Goal: Complete application form: Complete application form

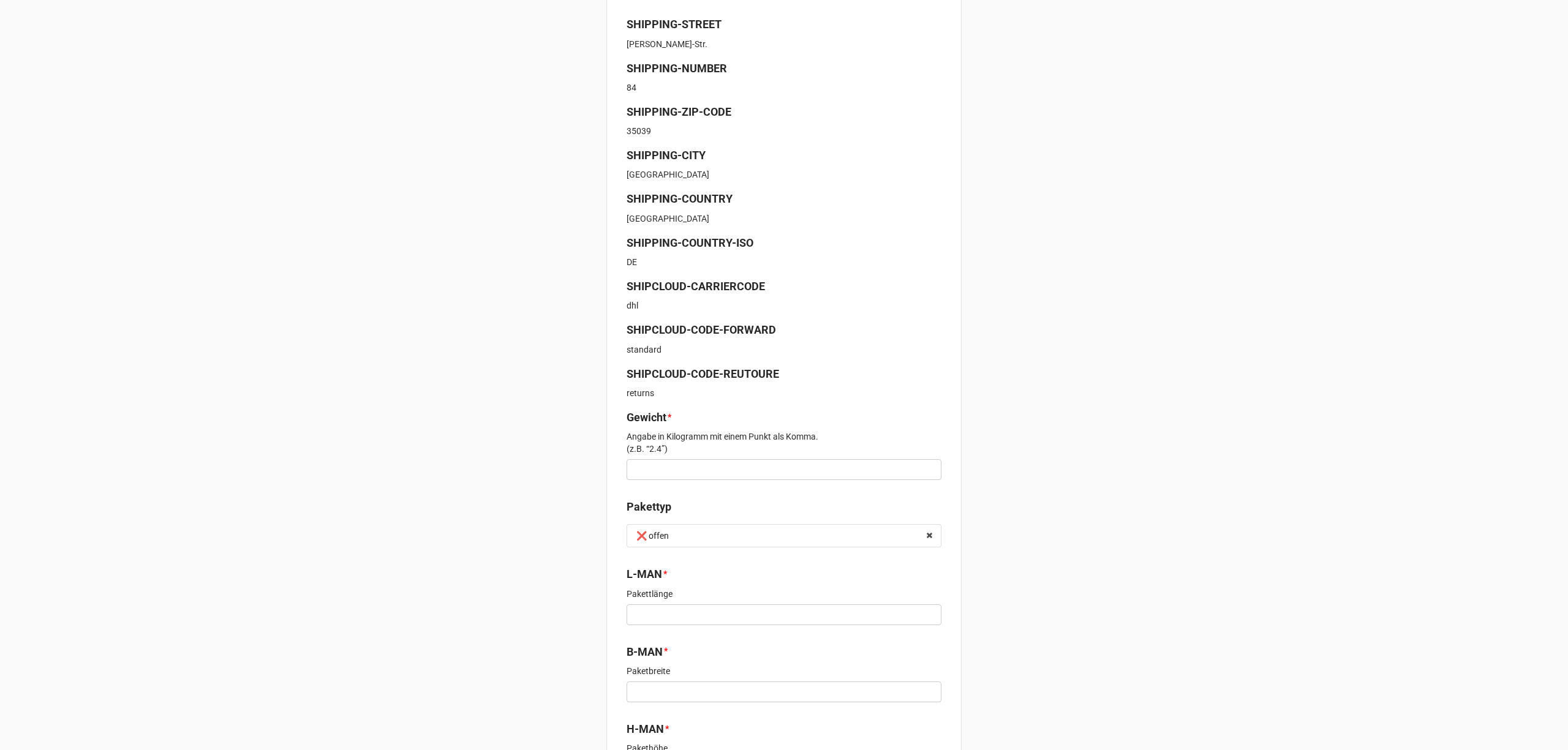
scroll to position [326, 0]
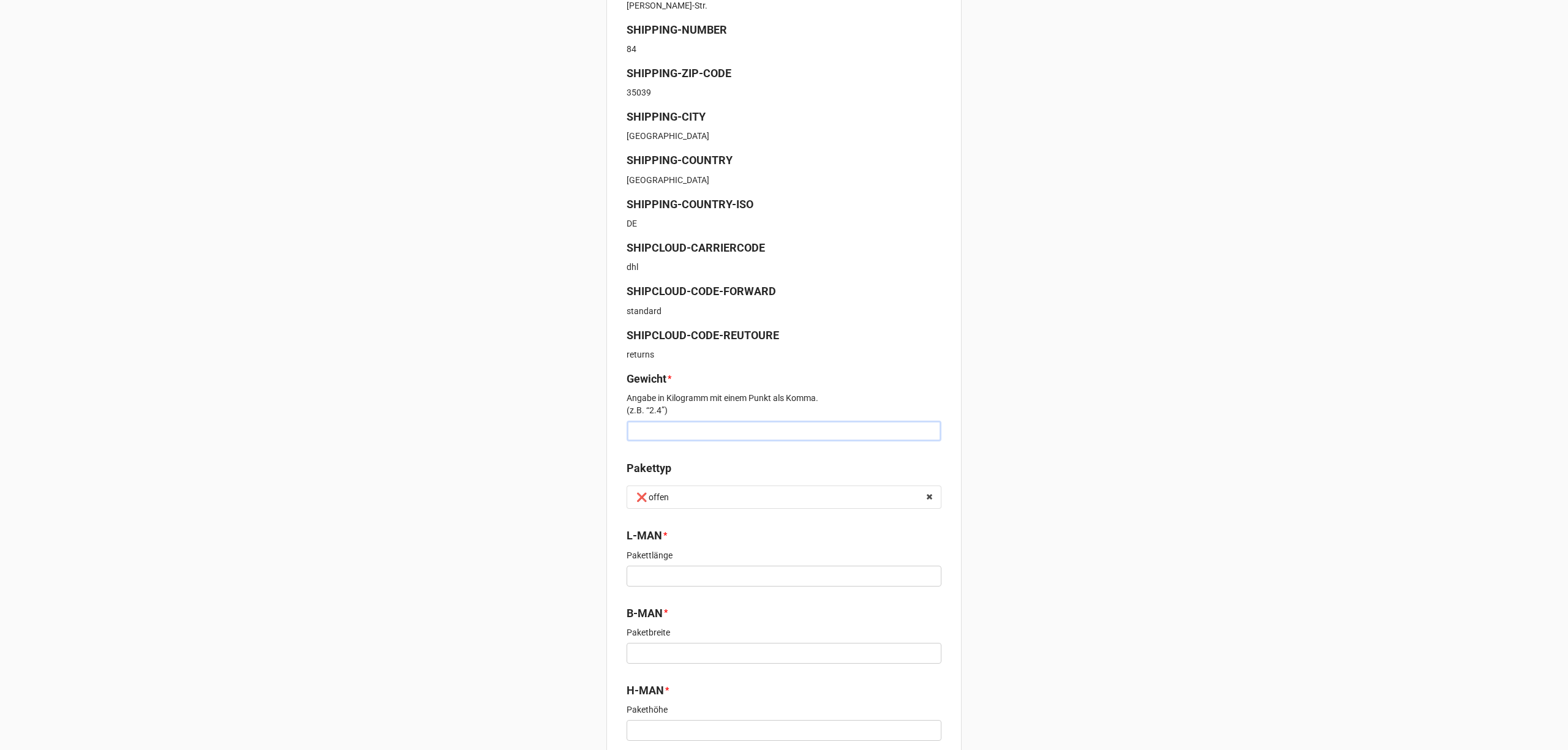
click at [697, 425] on input "text" at bounding box center [783, 431] width 314 height 21
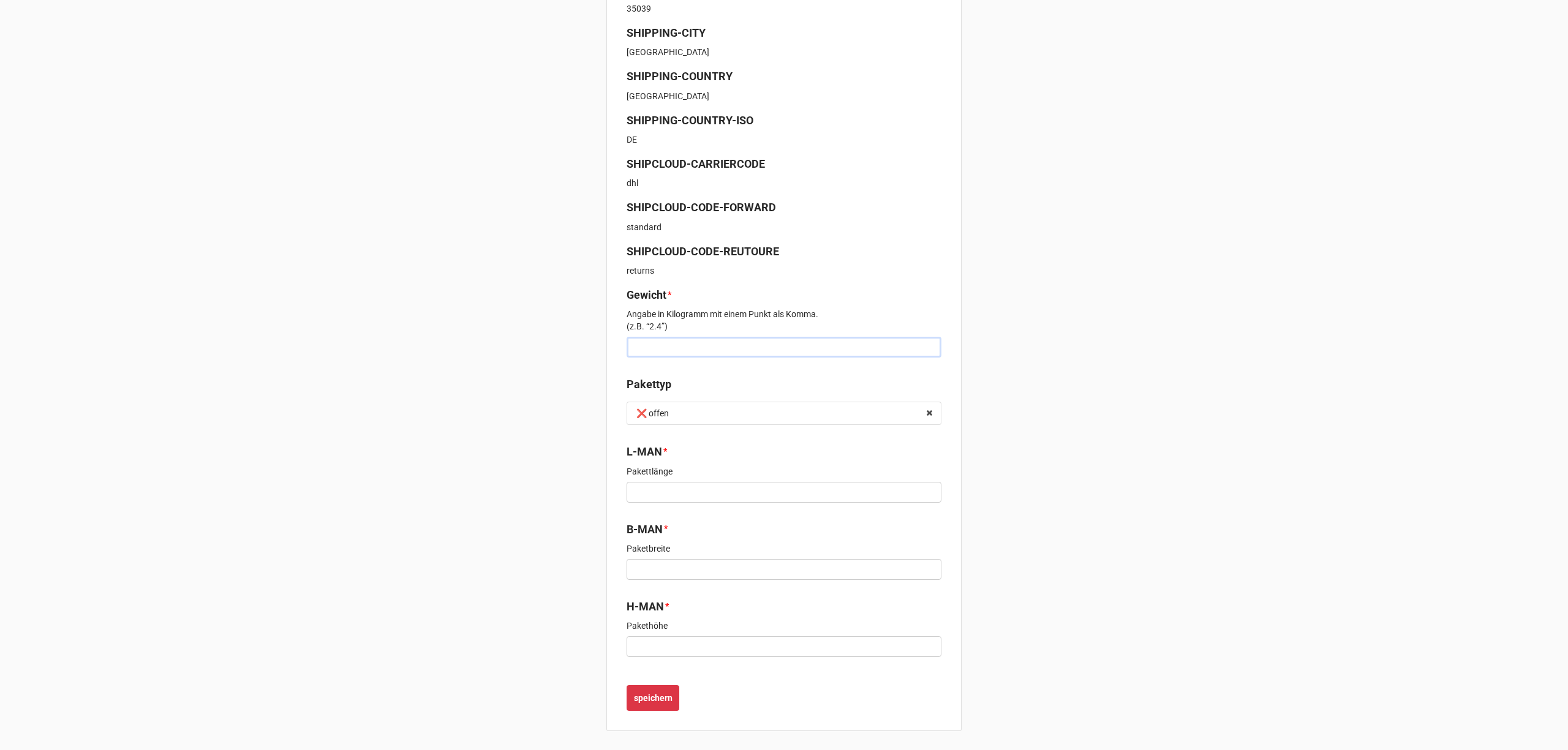
scroll to position [412, 0]
click at [659, 699] on b "speichern" at bounding box center [653, 697] width 39 height 13
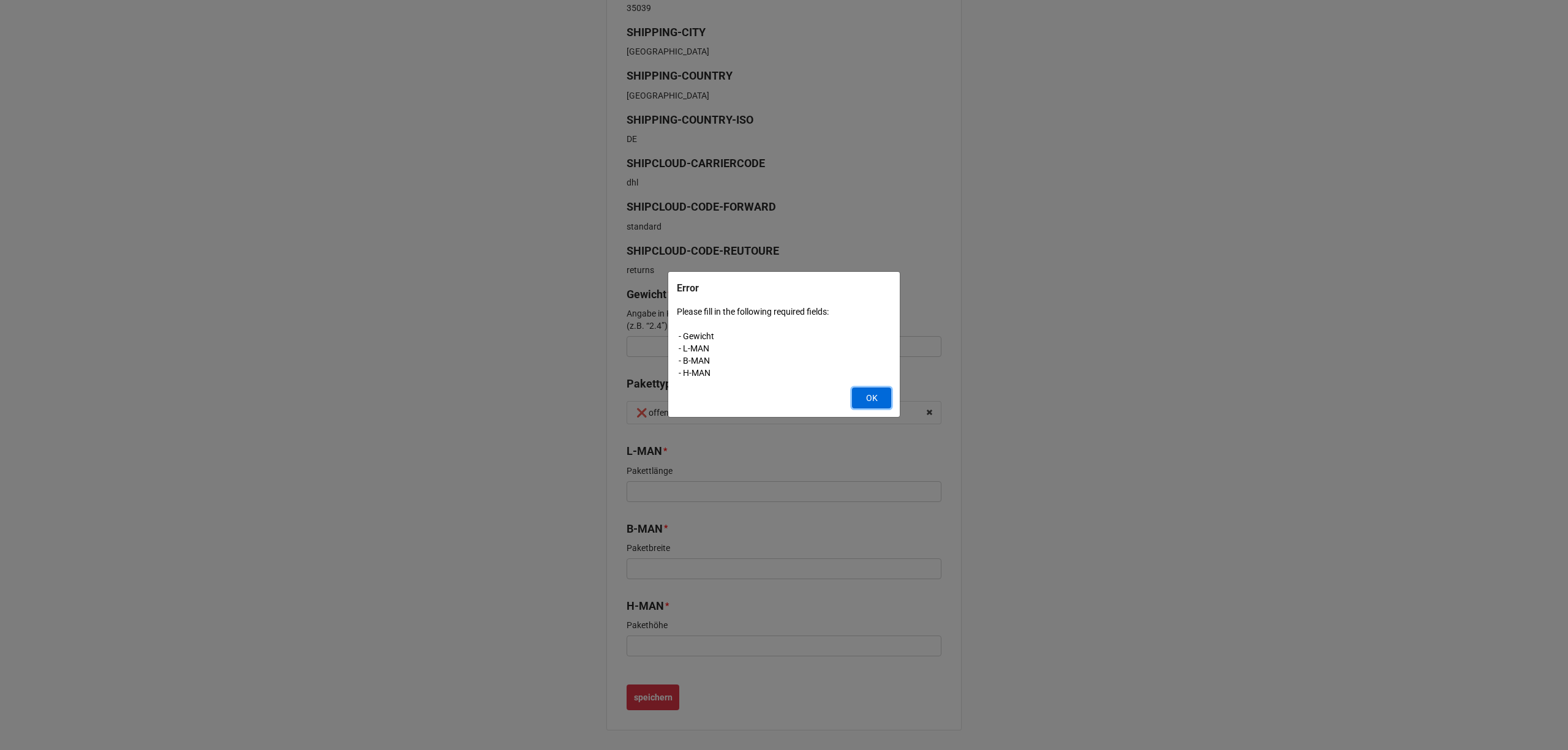
drag, startPoint x: 875, startPoint y: 392, endPoint x: 871, endPoint y: 381, distance: 11.7
click at [875, 393] on button "OK" at bounding box center [872, 398] width 39 height 21
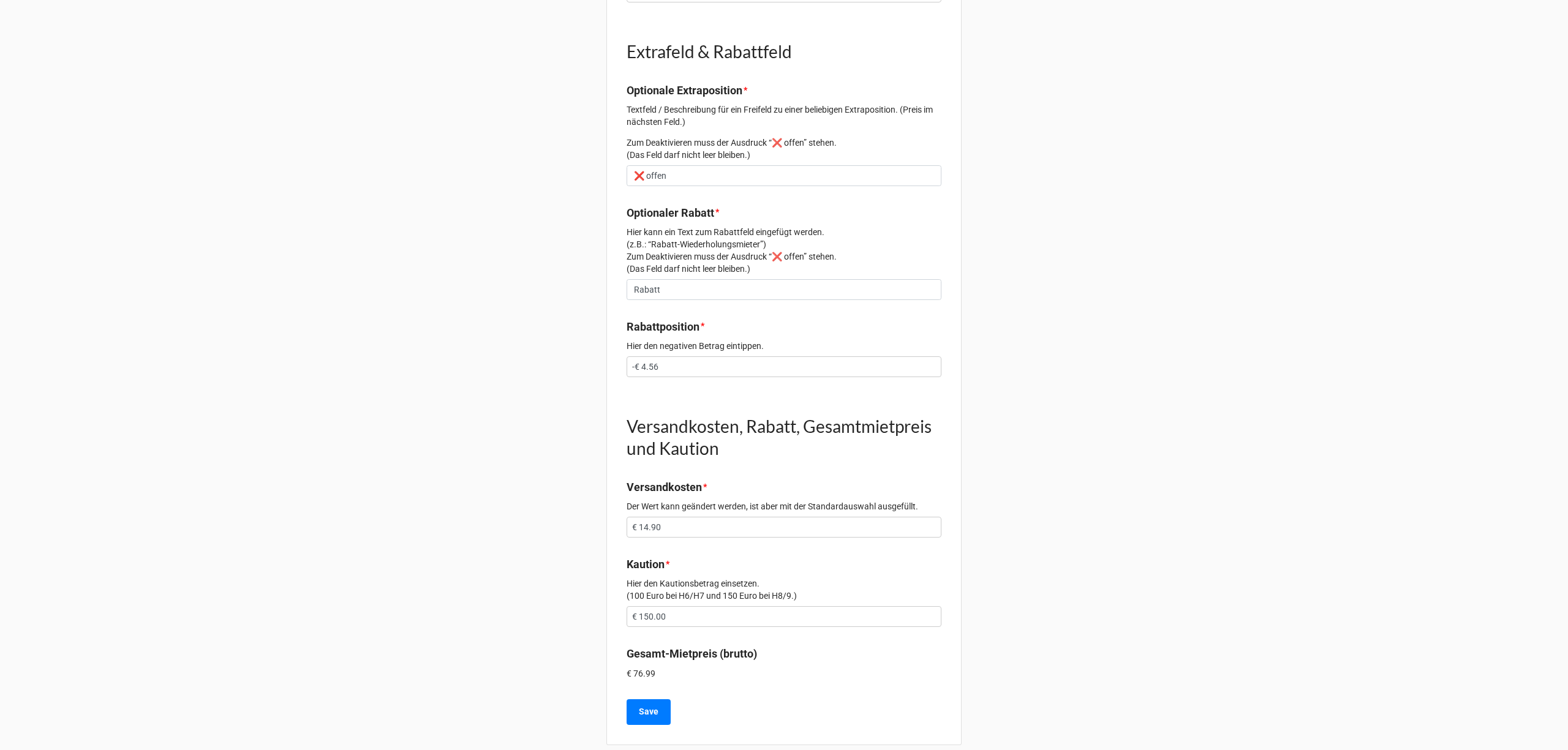
scroll to position [1041, 0]
drag, startPoint x: 696, startPoint y: 164, endPoint x: 573, endPoint y: 160, distance: 123.1
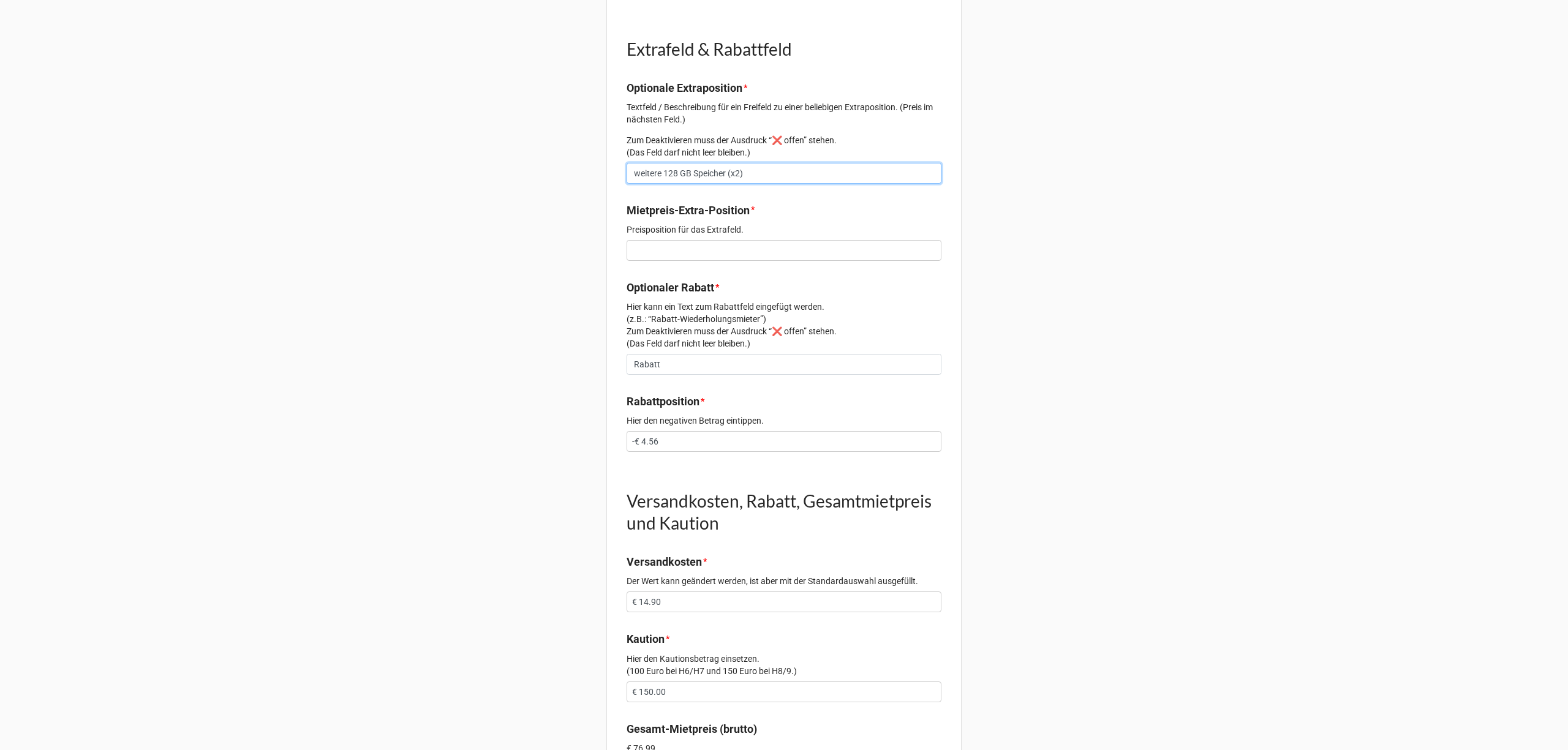
type input "weitere 128 GB Speicher (x2)"
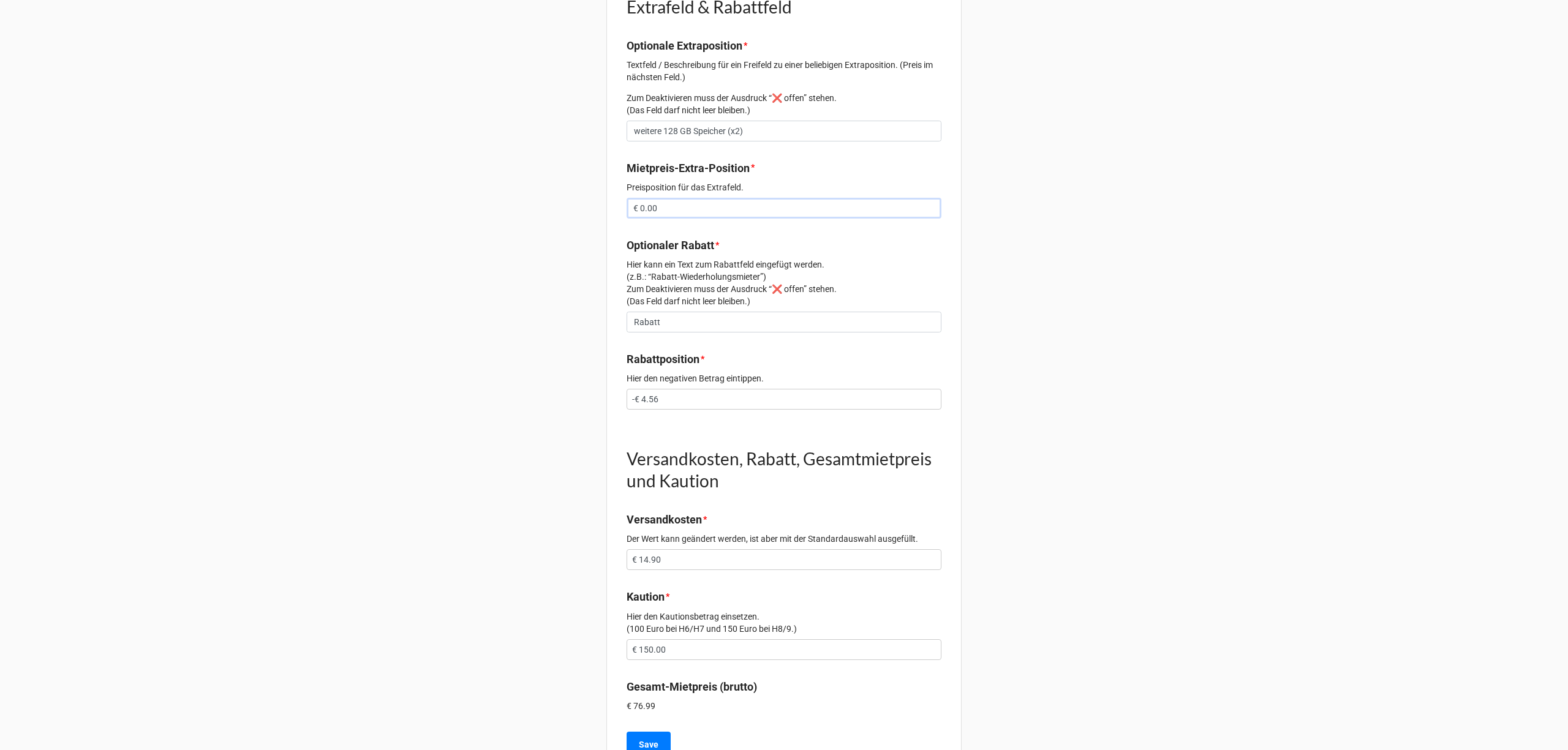
scroll to position [1119, 0]
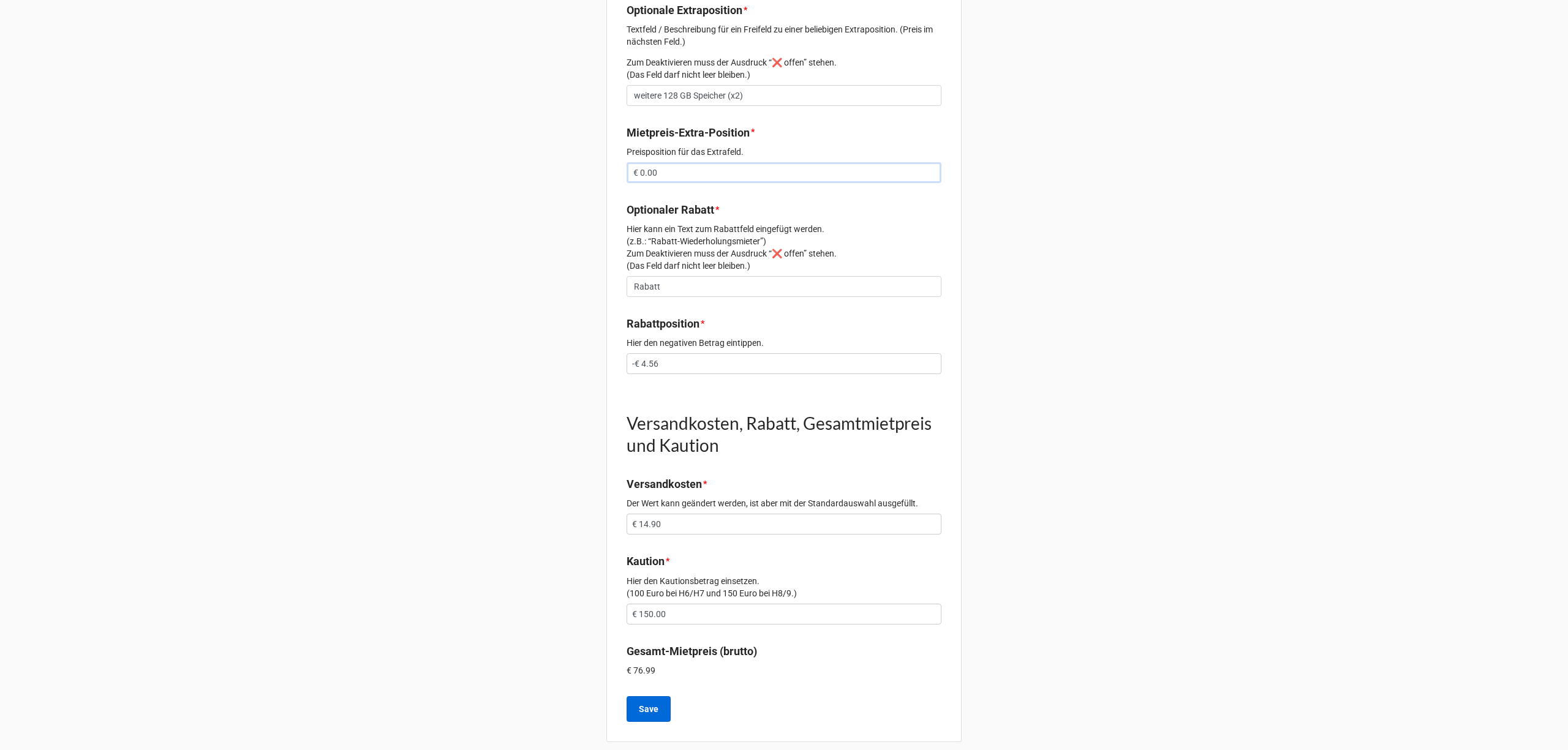
type input "€ 0.00"
click at [654, 703] on b "Save" at bounding box center [648, 709] width 20 height 13
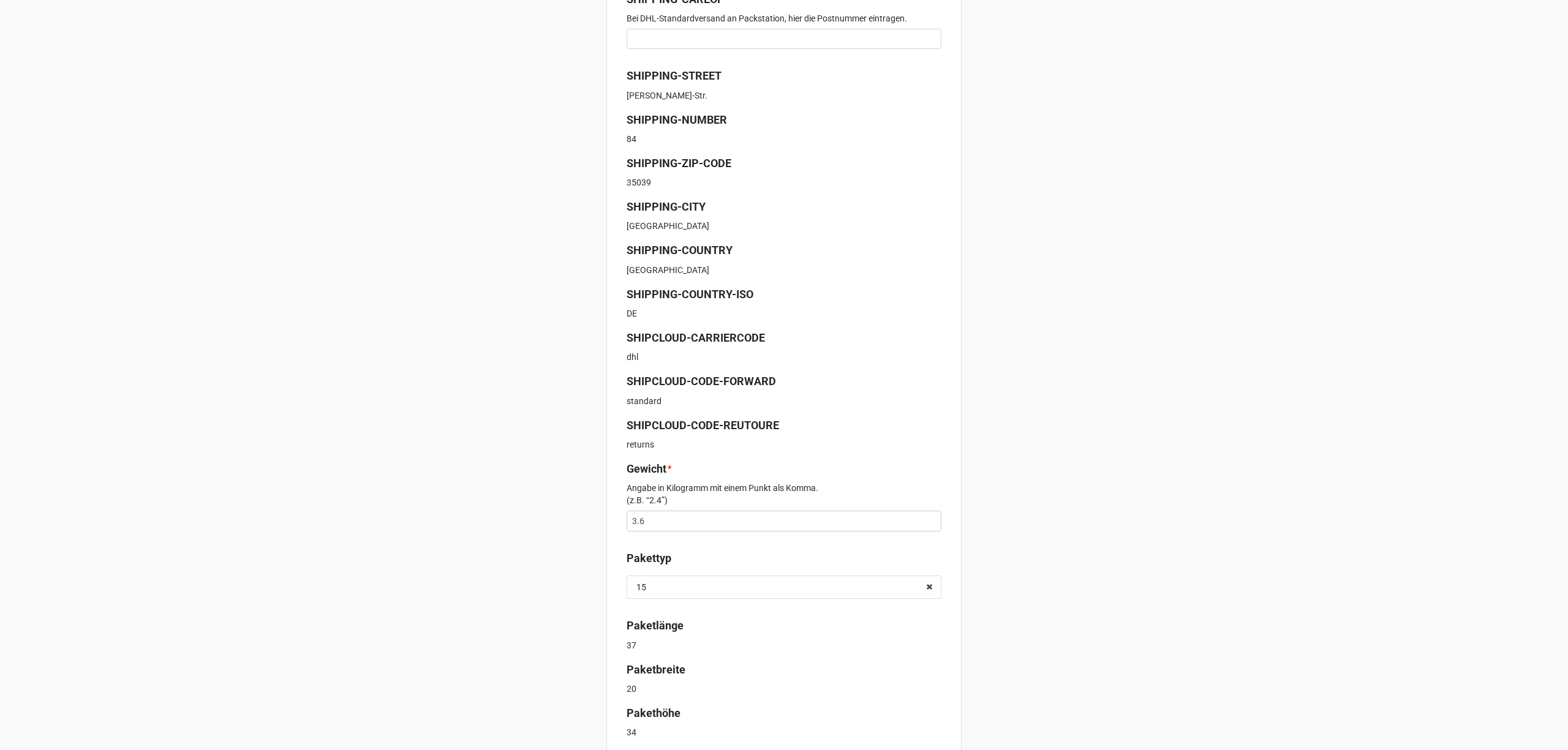
scroll to position [310, 0]
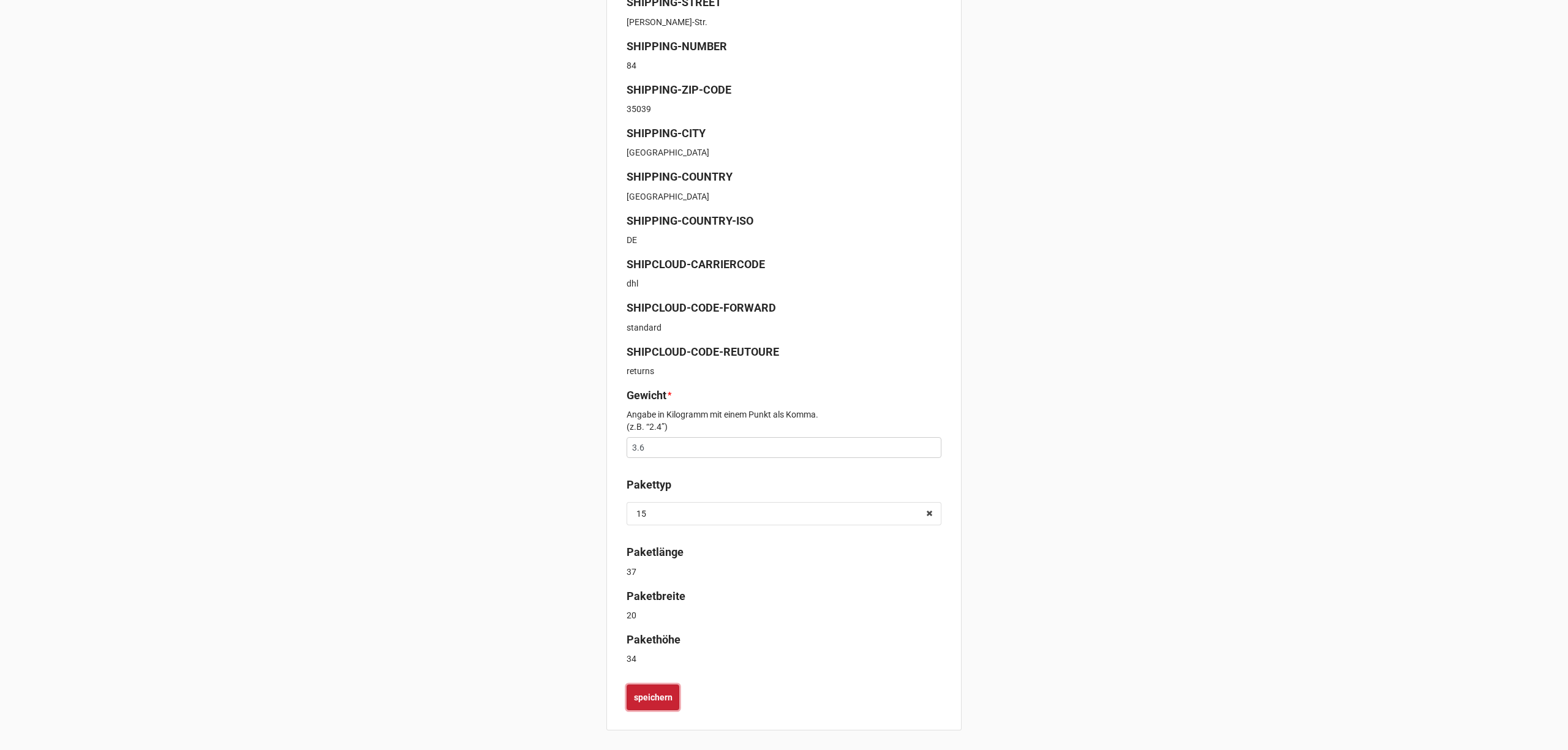
click at [656, 700] on b "speichern" at bounding box center [653, 697] width 39 height 13
